Goal: Information Seeking & Learning: Check status

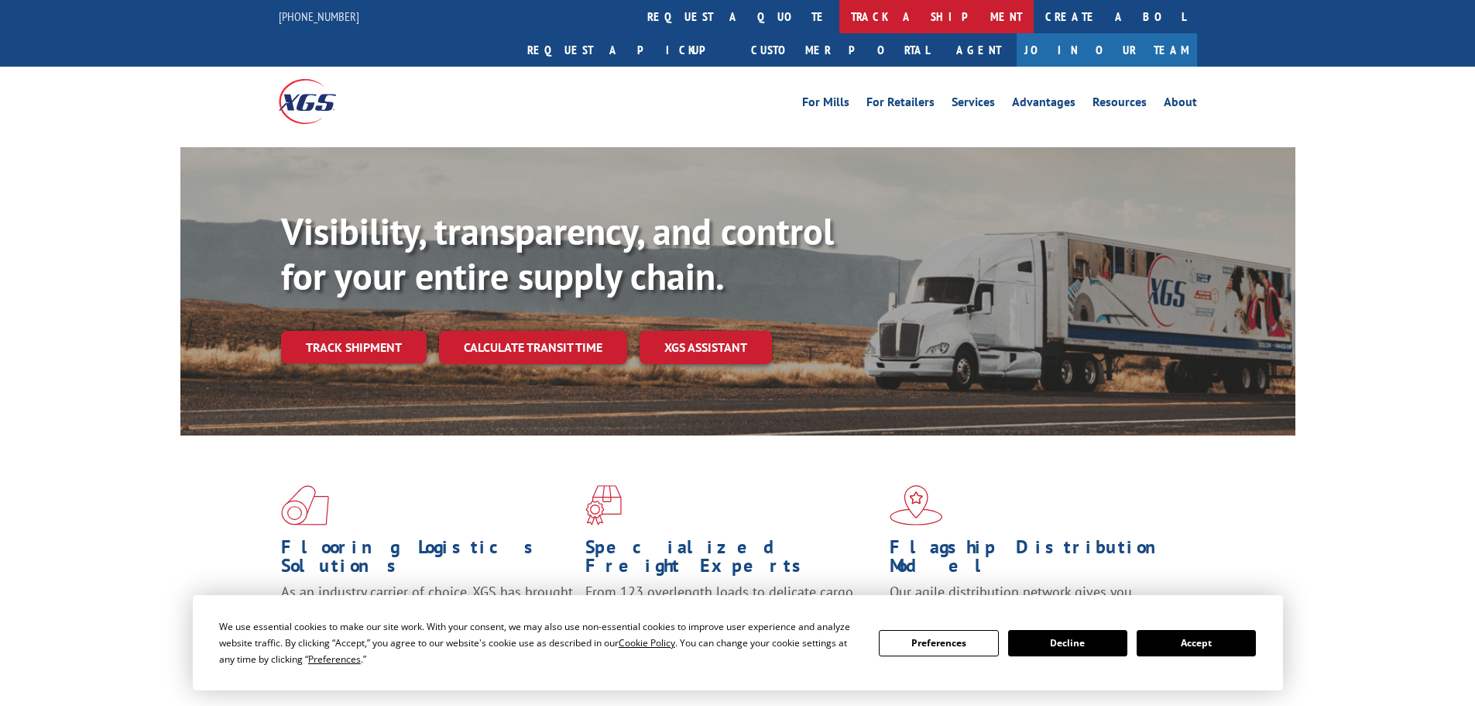
click at [840, 22] on link "track a shipment" at bounding box center [937, 16] width 194 height 33
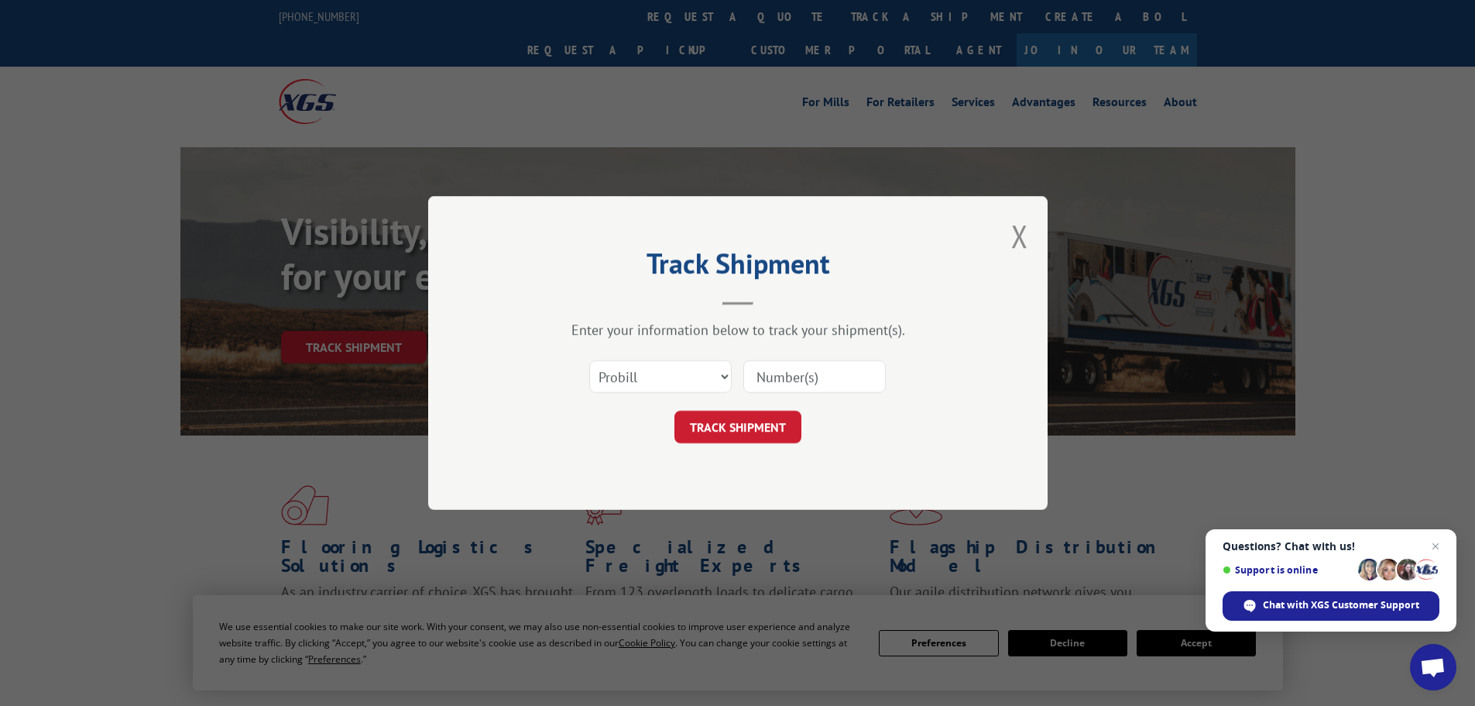
click at [821, 373] on input at bounding box center [815, 376] width 143 height 33
paste input "6026710"
type input "6026710"
click at [750, 435] on button "TRACK SHIPMENT" at bounding box center [738, 427] width 127 height 33
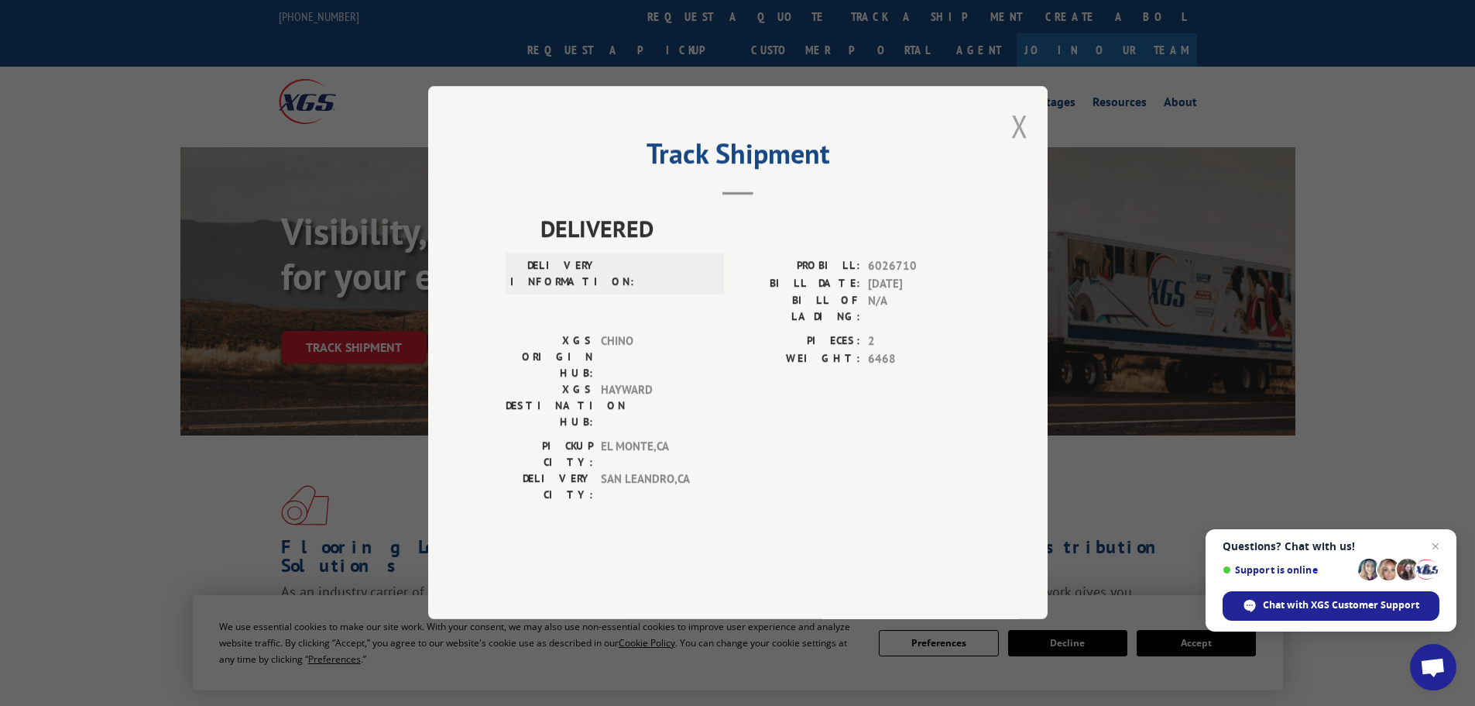
click at [1019, 146] on button "Close modal" at bounding box center [1020, 125] width 17 height 41
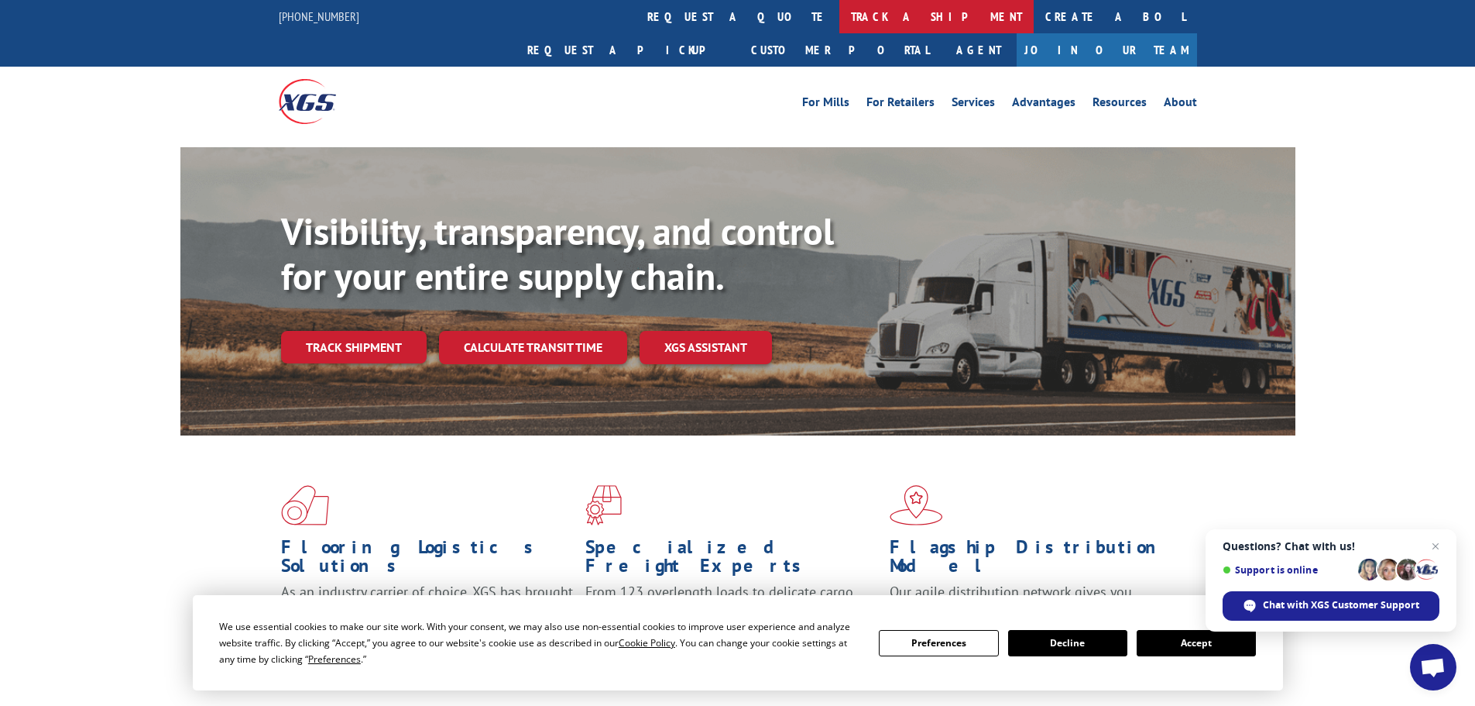
click at [840, 22] on link "track a shipment" at bounding box center [937, 16] width 194 height 33
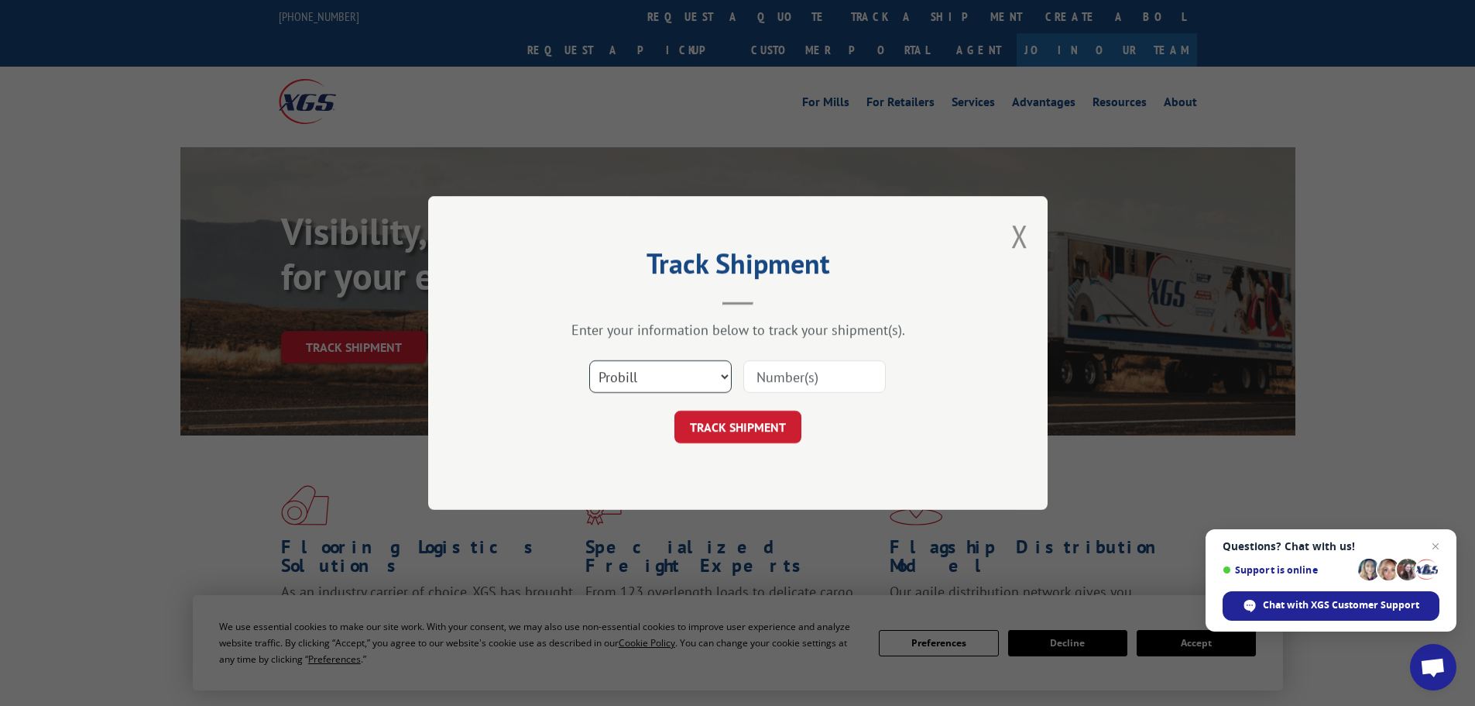
click at [716, 375] on select "Select category... Probill BOL PO" at bounding box center [660, 376] width 143 height 33
select select "po"
click at [589, 360] on select "Select category... Probill BOL PO" at bounding box center [660, 376] width 143 height 33
click at [809, 373] on input at bounding box center [815, 376] width 143 height 33
paste input "01513255"
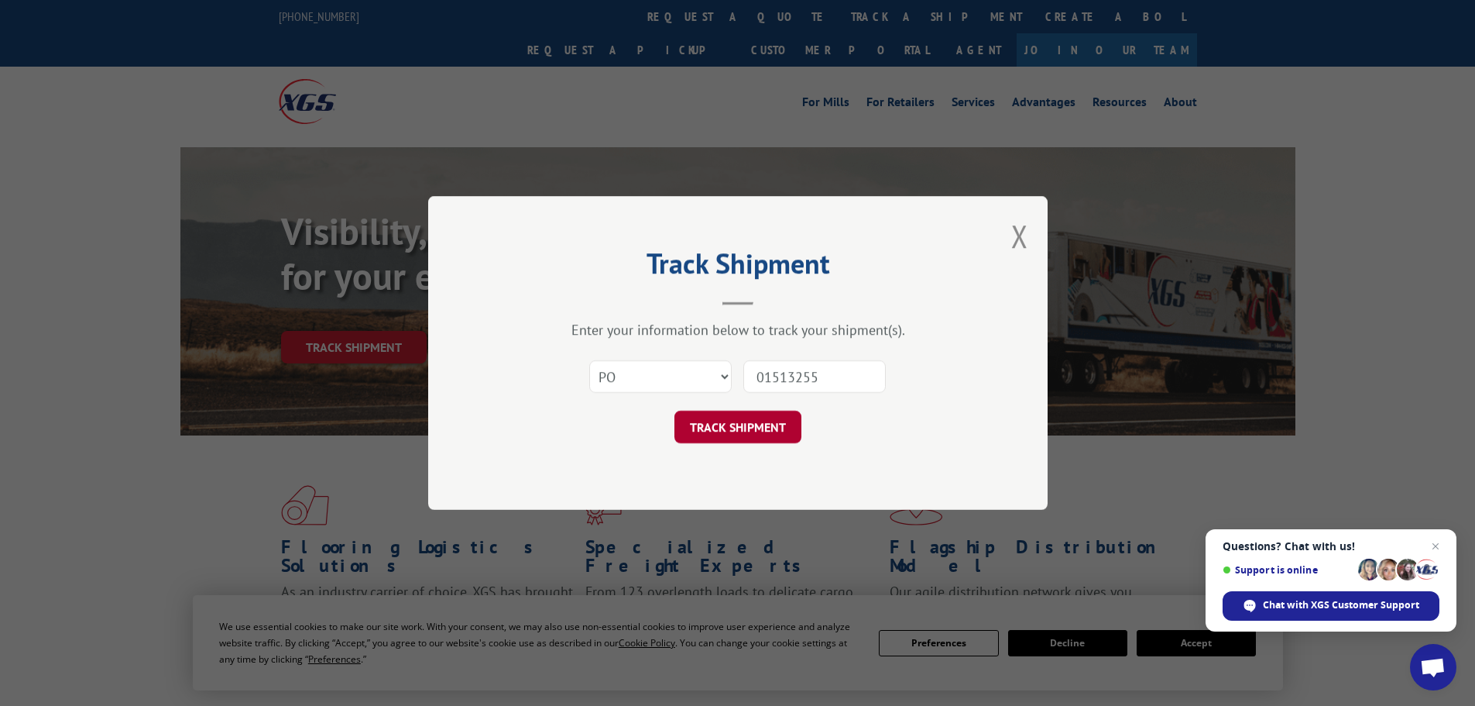
type input "01513255"
click at [743, 440] on button "TRACK SHIPMENT" at bounding box center [738, 427] width 127 height 33
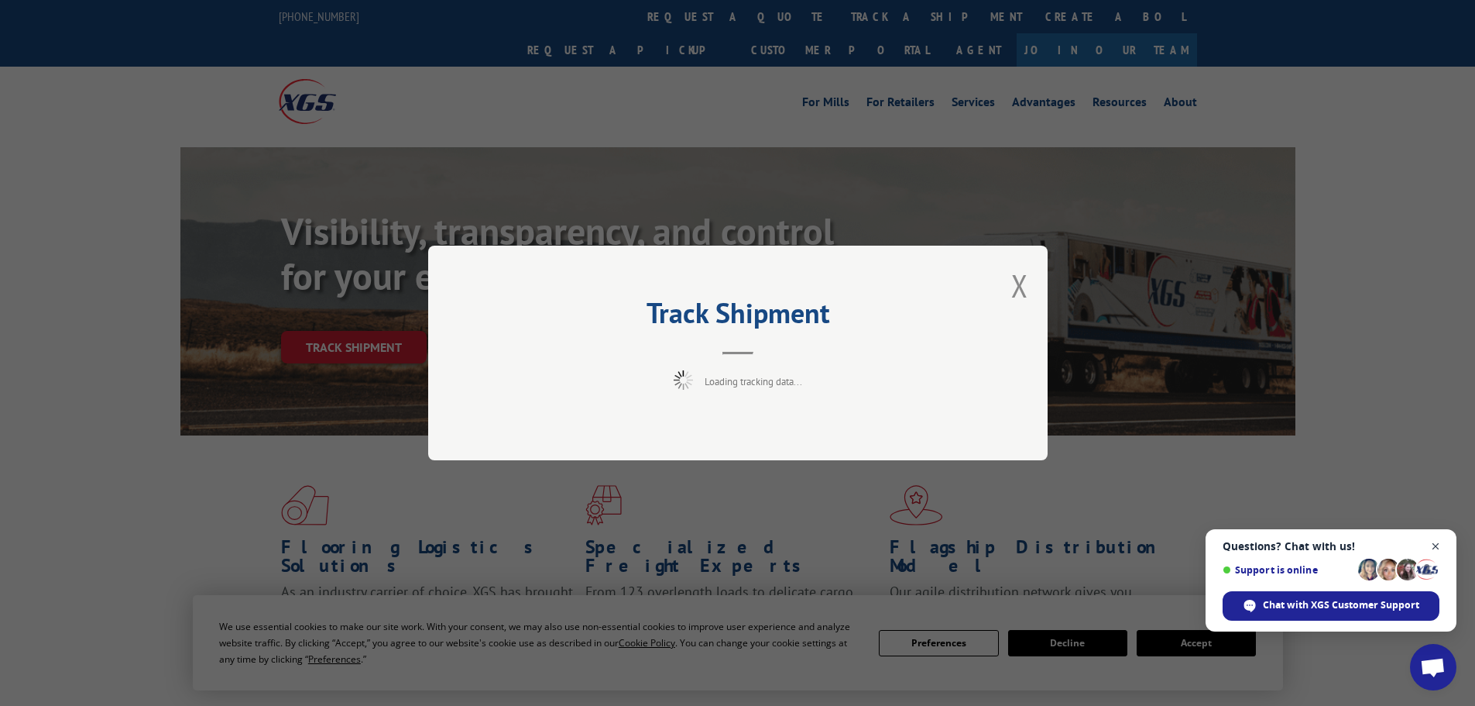
click at [1439, 542] on span "Close chat" at bounding box center [1436, 546] width 19 height 19
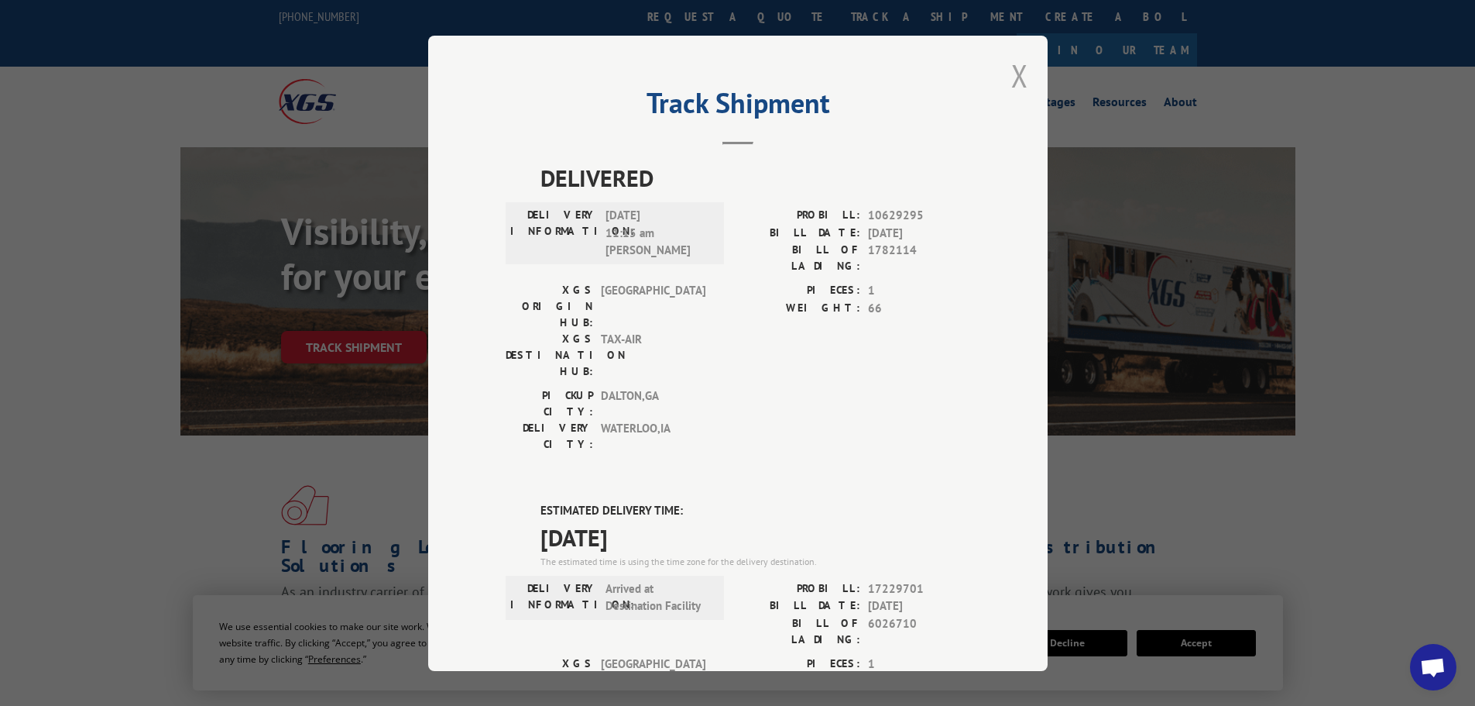
click at [1012, 80] on button "Close modal" at bounding box center [1020, 75] width 17 height 41
